Goal: Transaction & Acquisition: Purchase product/service

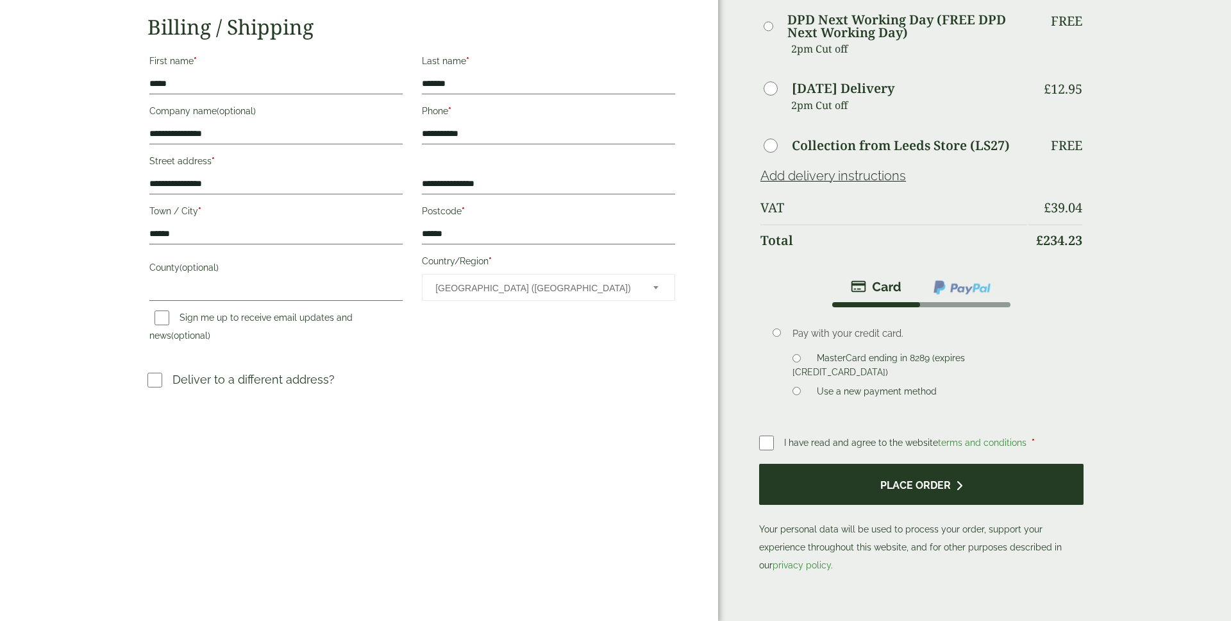
scroll to position [228, 0]
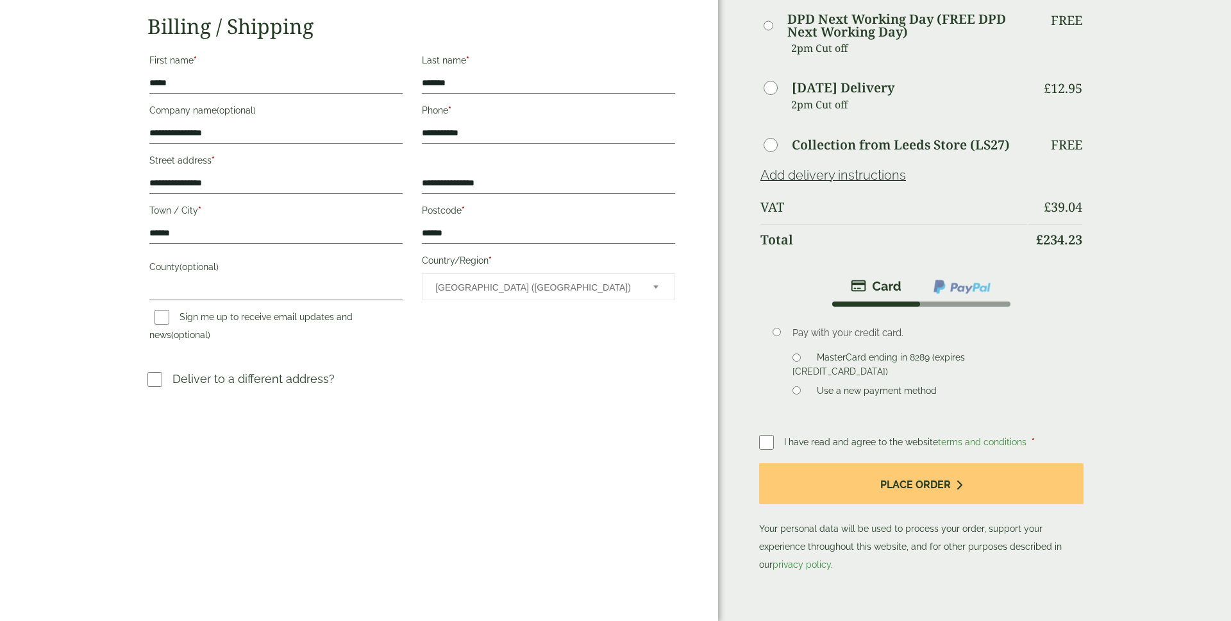
click at [952, 294] on img at bounding box center [962, 286] width 60 height 17
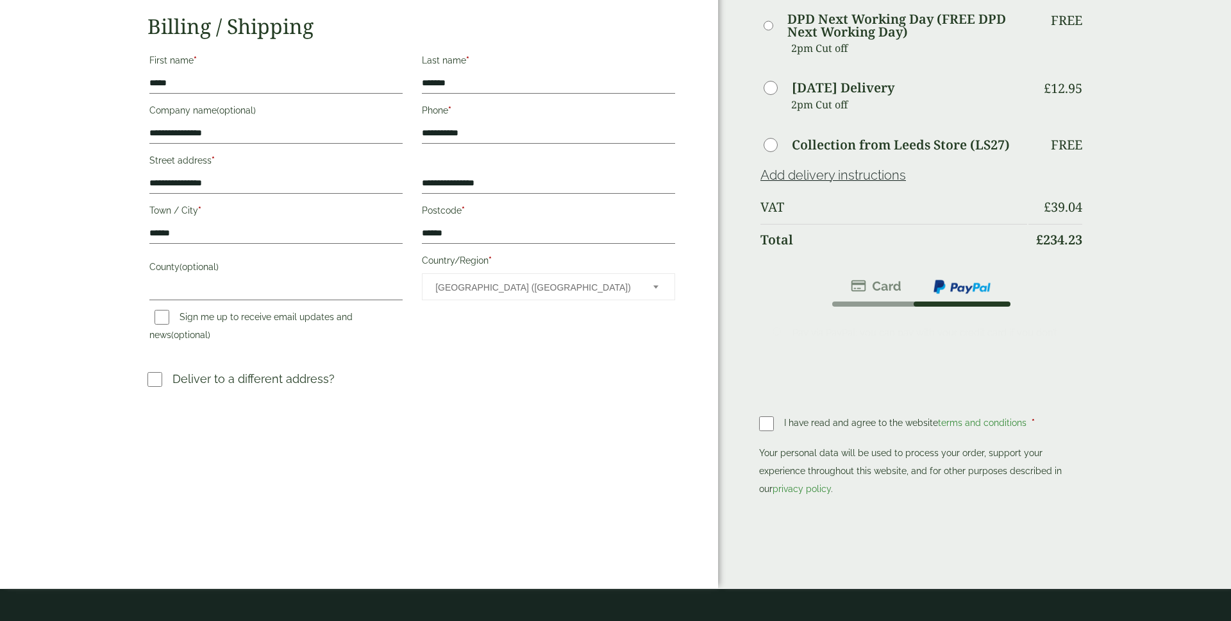
click at [959, 288] on img at bounding box center [962, 286] width 60 height 17
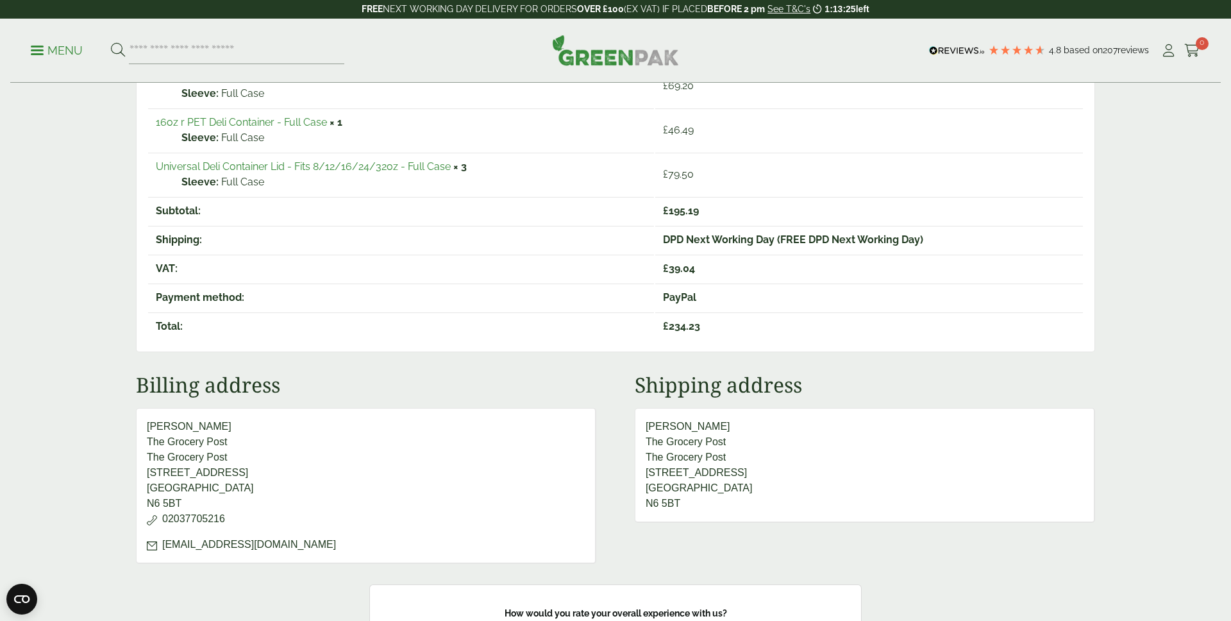
scroll to position [321, 0]
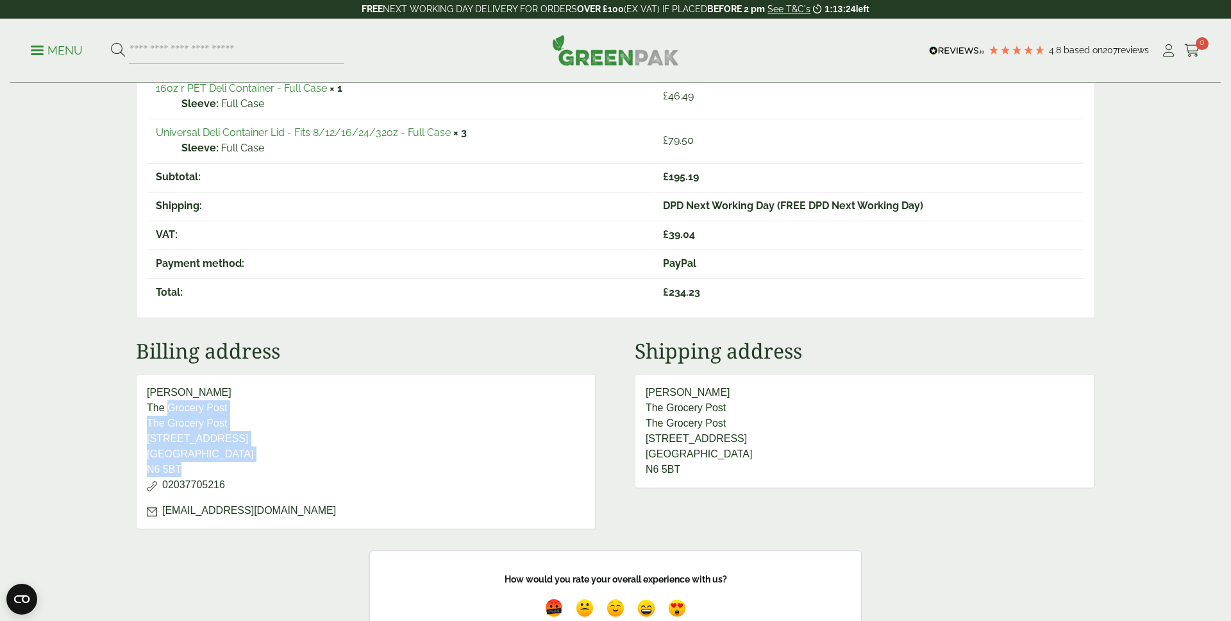
drag, startPoint x: 301, startPoint y: 457, endPoint x: 391, endPoint y: 487, distance: 94.7
click at [385, 487] on address "[PERSON_NAME] The Grocery Post The Grocery Post [STREET_ADDRESS] 02037705216 [E…" at bounding box center [366, 452] width 460 height 156
drag, startPoint x: 391, startPoint y: 487, endPoint x: 396, endPoint y: 483, distance: 6.6
click at [391, 487] on p "02037705216" at bounding box center [366, 484] width 438 height 15
